Goal: Task Accomplishment & Management: Manage account settings

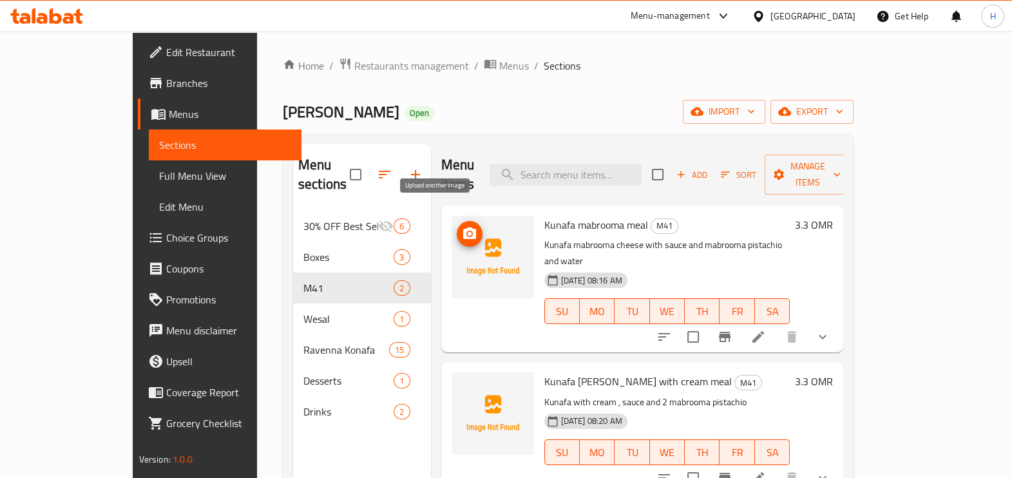
click at [463, 227] on icon "upload picture" at bounding box center [469, 233] width 13 height 12
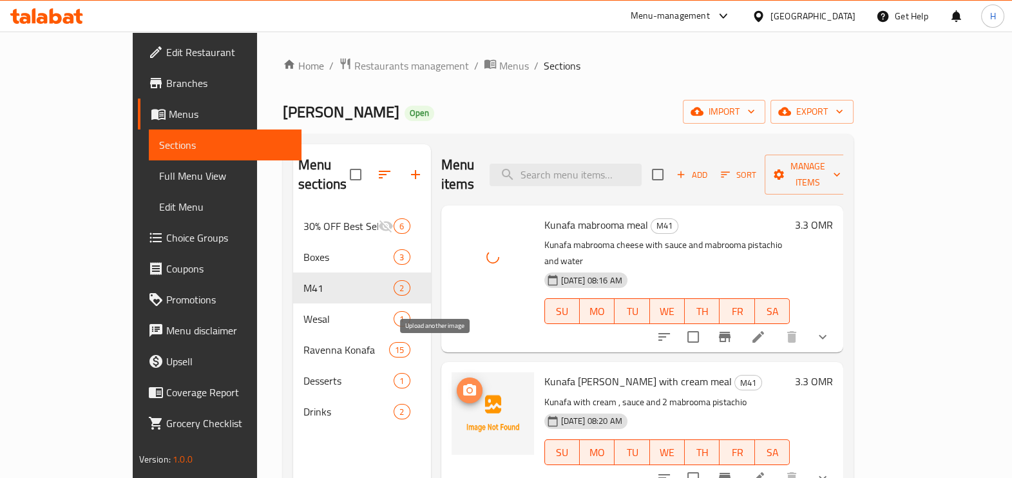
click at [463, 384] on icon "upload picture" at bounding box center [469, 390] width 13 height 12
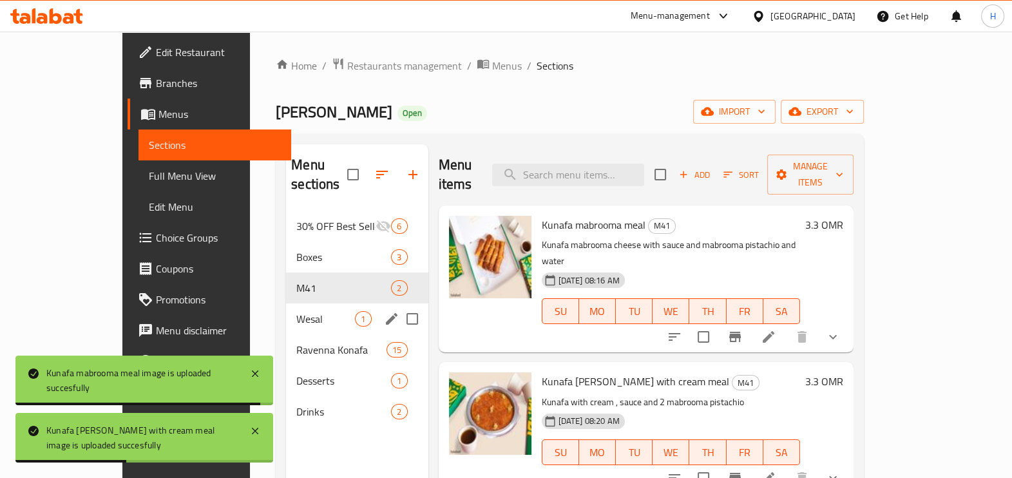
click at [286, 303] on div "Wesal 1" at bounding box center [357, 318] width 142 height 31
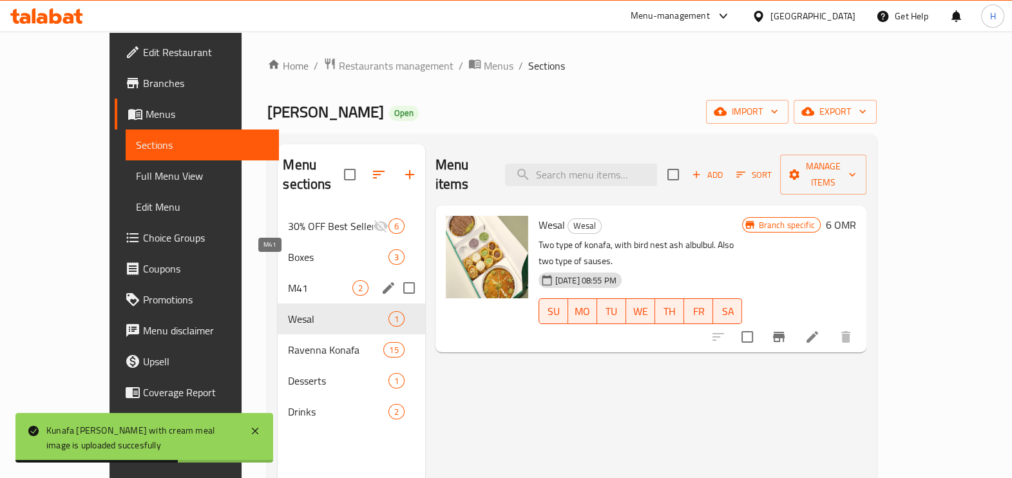
click at [288, 280] on span "M41" at bounding box center [320, 287] width 64 height 15
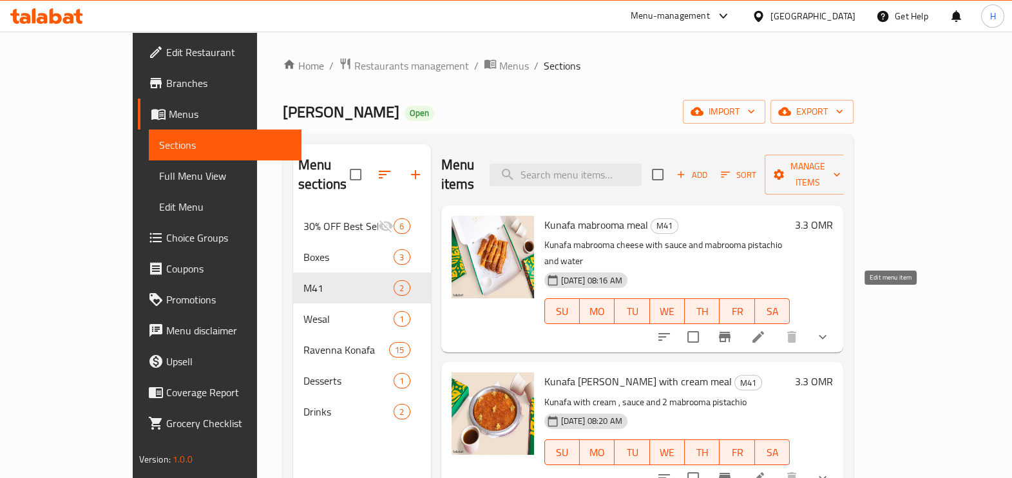
click at [764, 331] on icon at bounding box center [758, 337] width 12 height 12
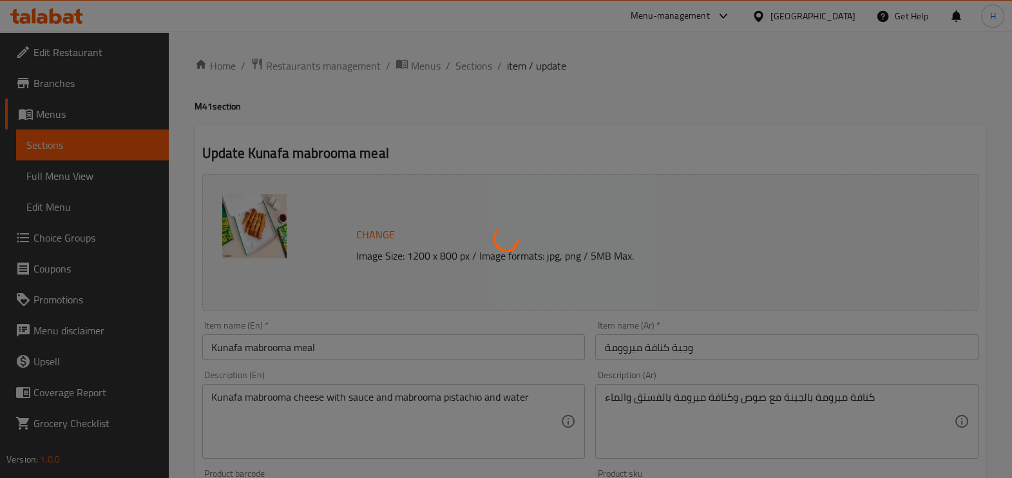
type input "كُنافة مَبْرُومَة بالجبنة"
type input "1"
type input "اختيارك من الطبق الجانبي 1"
type input "1"
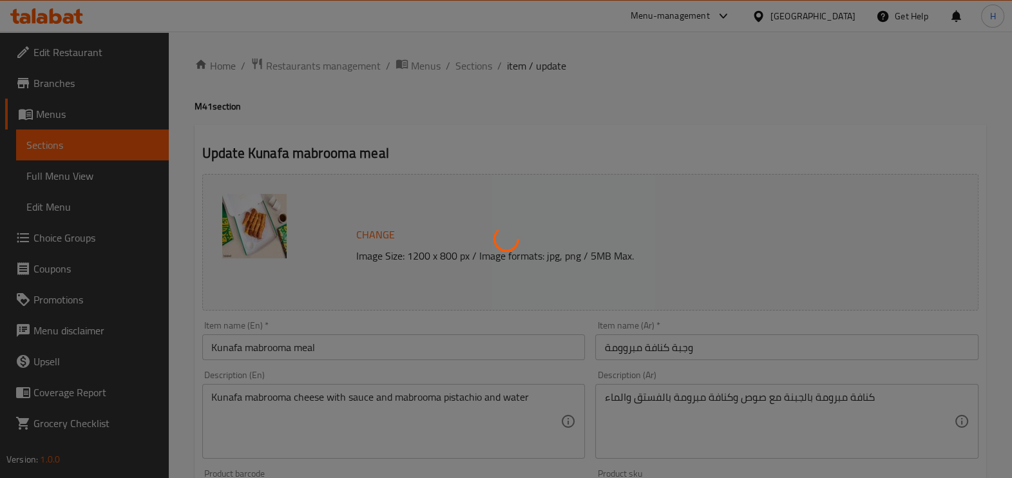
type input "1"
type input "اختيارك من الطبق الجانبي 2"
type input "1"
type input "اختيارك من المشروبات"
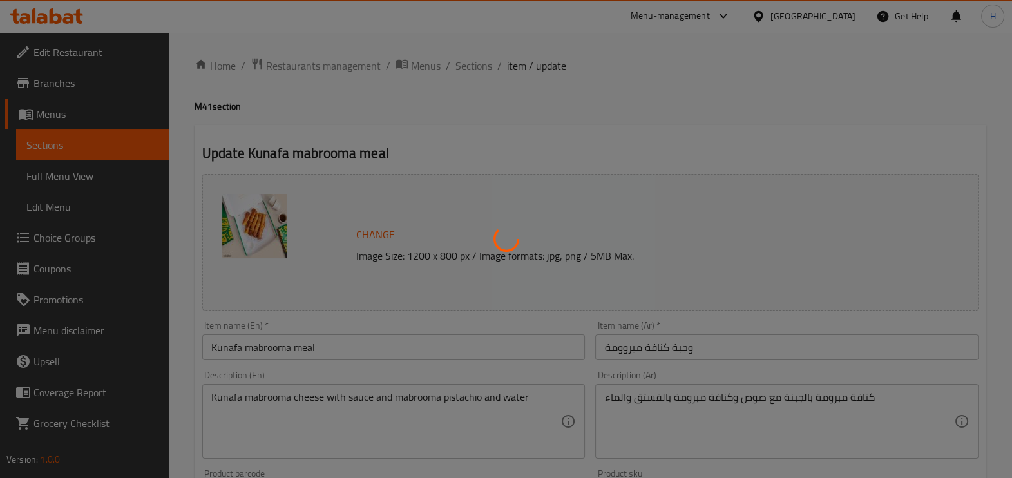
type input "1"
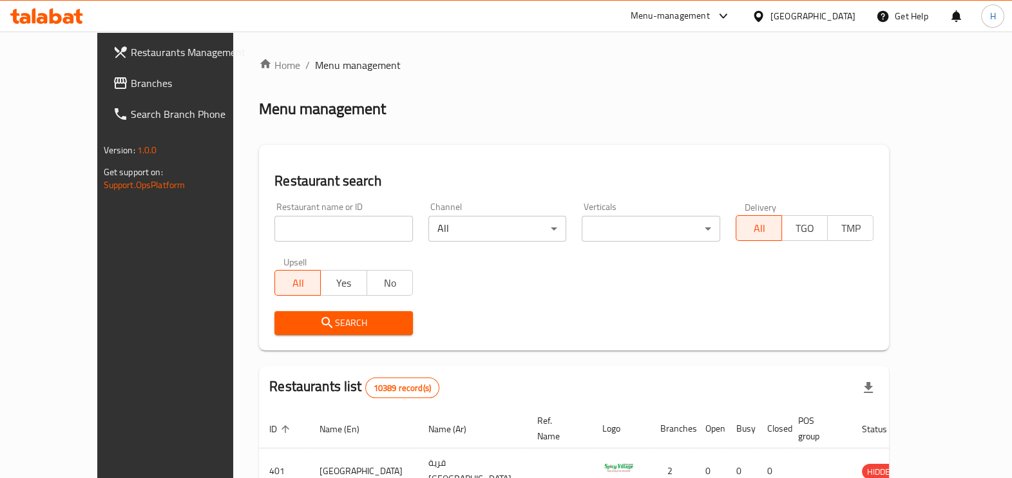
click at [329, 225] on input "search" at bounding box center [343, 229] width 139 height 26
type input "[GEOGRAPHIC_DATA]"
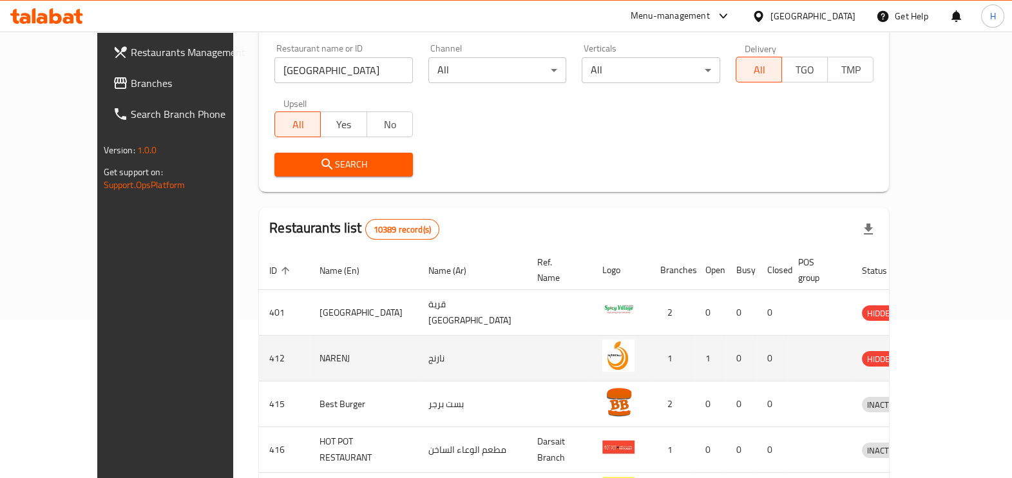
scroll to position [156, 0]
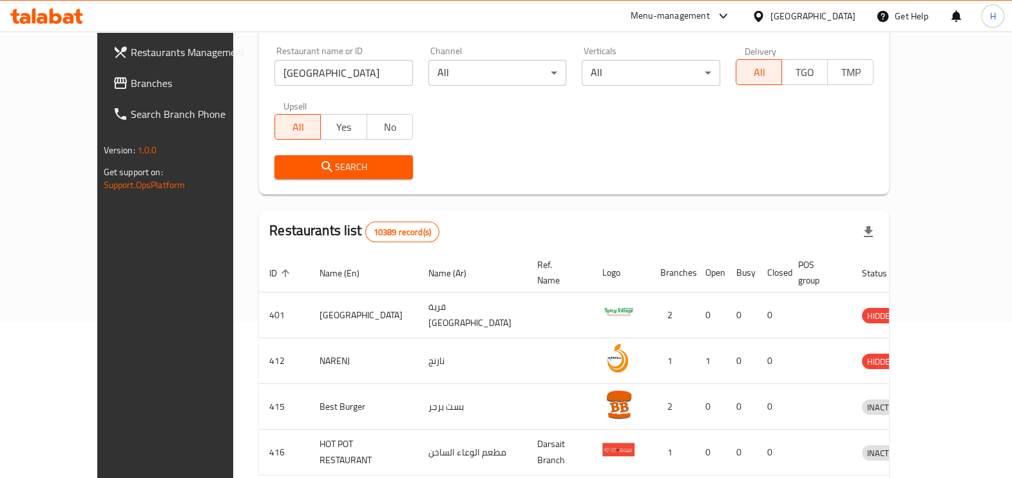
click at [303, 167] on span "Search" at bounding box center [344, 167] width 118 height 16
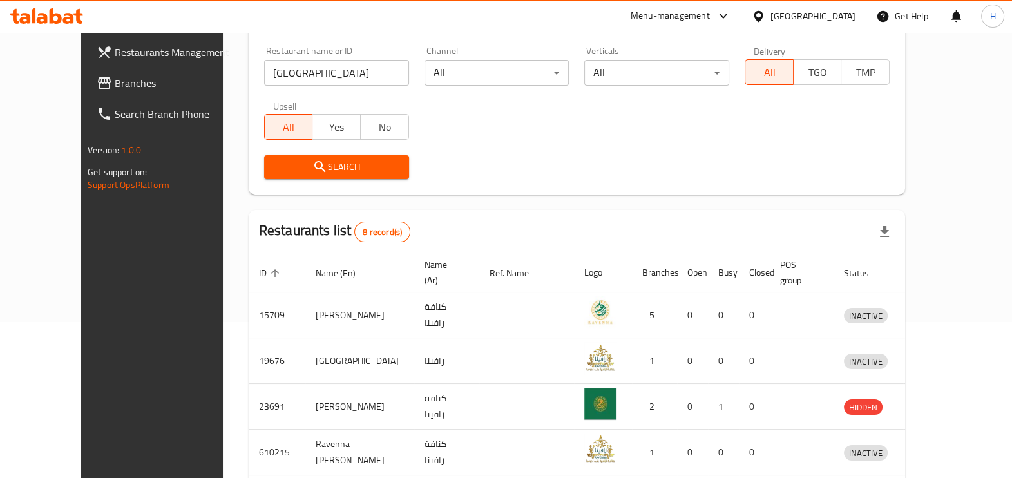
scroll to position [392, 0]
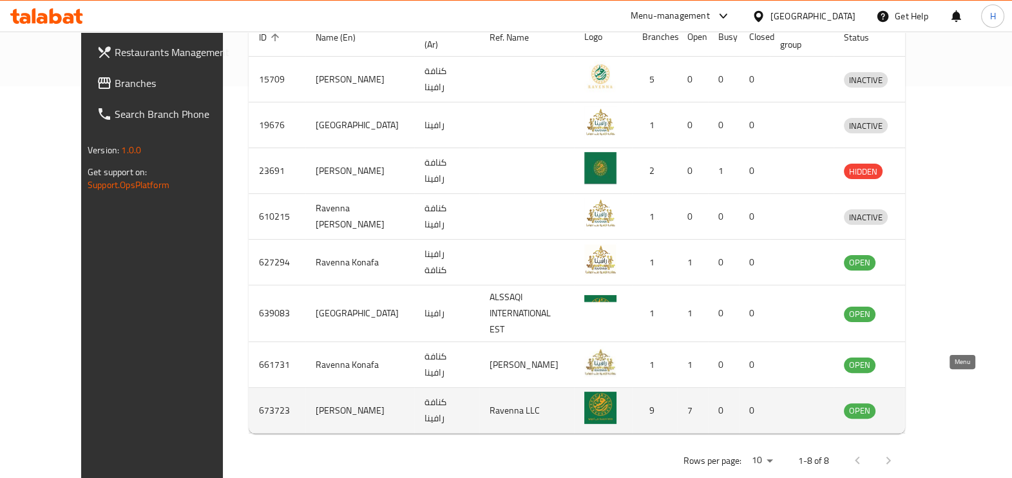
click at [929, 403] on icon "enhanced table" at bounding box center [920, 410] width 15 height 15
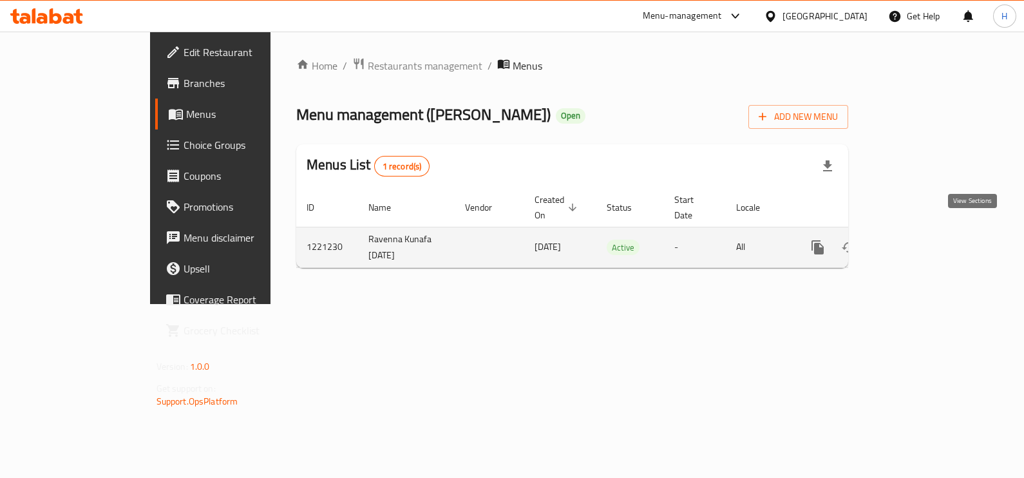
click at [919, 240] on icon "enhanced table" at bounding box center [910, 247] width 15 height 15
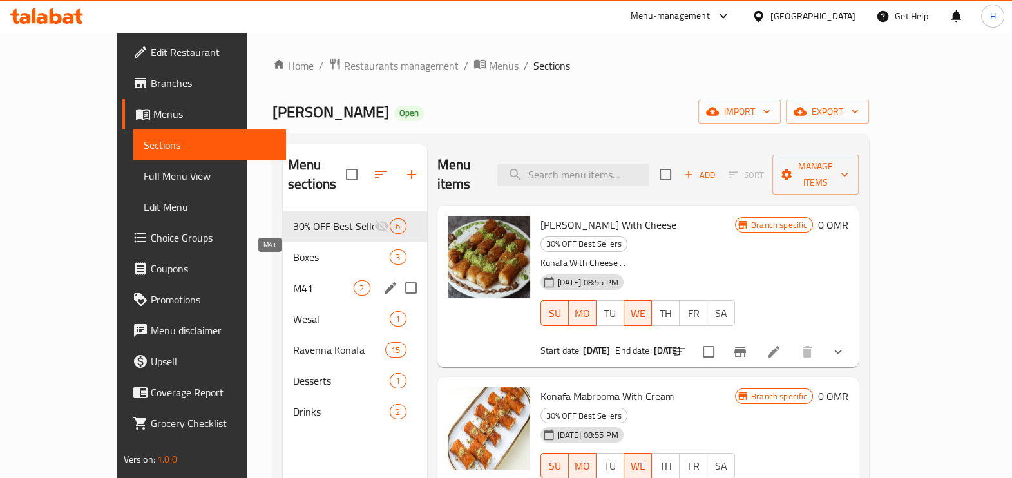
click at [317, 280] on span "M41" at bounding box center [323, 287] width 61 height 15
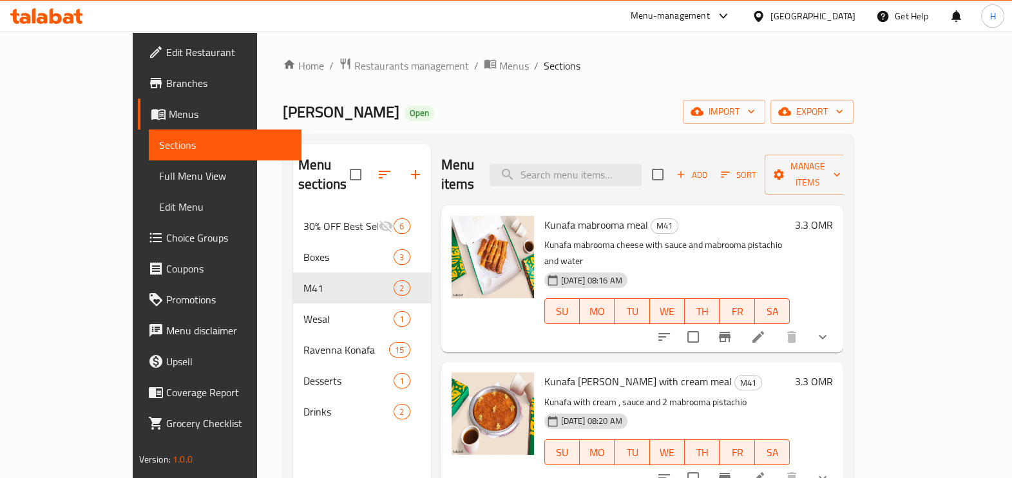
click at [776, 466] on li at bounding box center [758, 477] width 36 height 23
